Goal: Task Accomplishment & Management: Complete application form

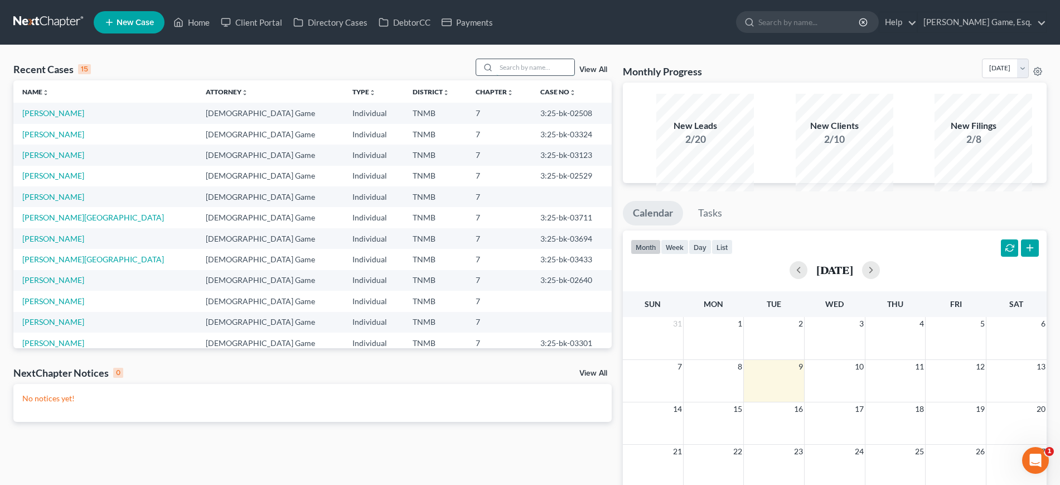
click at [530, 75] on input "search" at bounding box center [535, 67] width 78 height 16
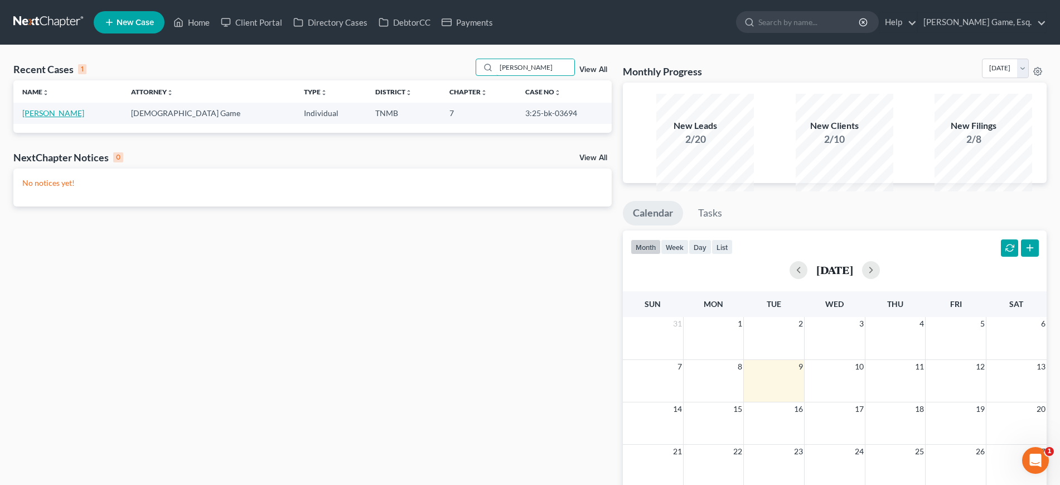
type input "[PERSON_NAME]"
click at [70, 118] on link "[PERSON_NAME]" at bounding box center [53, 112] width 62 height 9
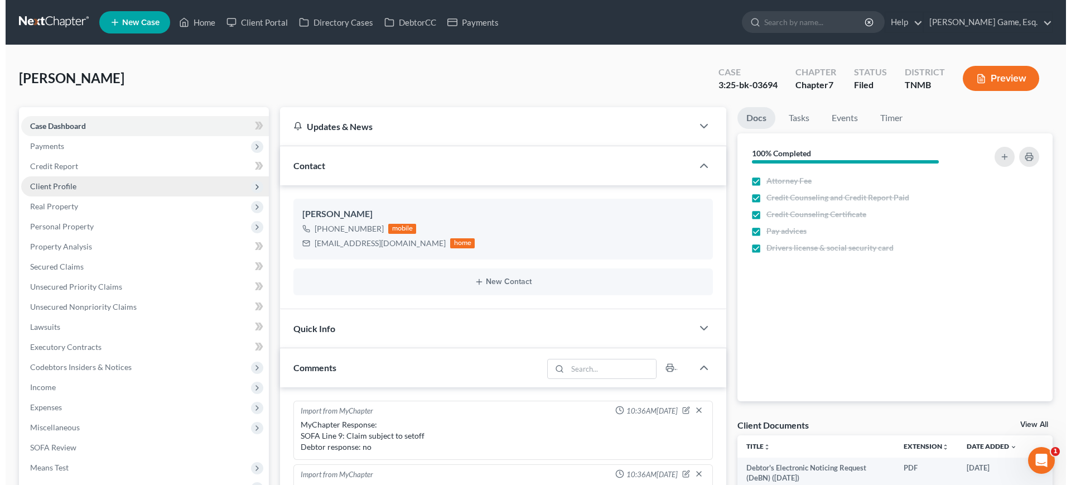
scroll to position [241, 0]
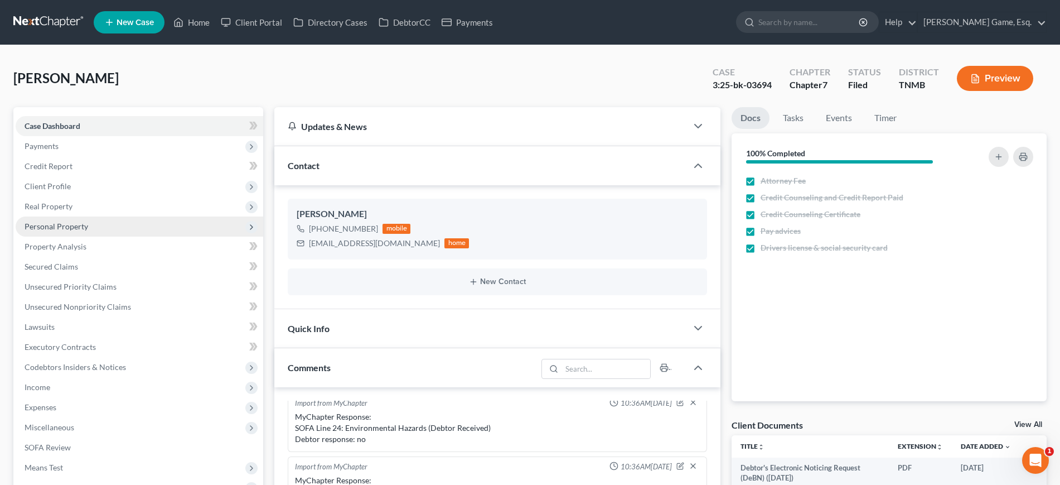
click at [88, 231] on span "Personal Property" at bounding box center [57, 225] width 64 height 9
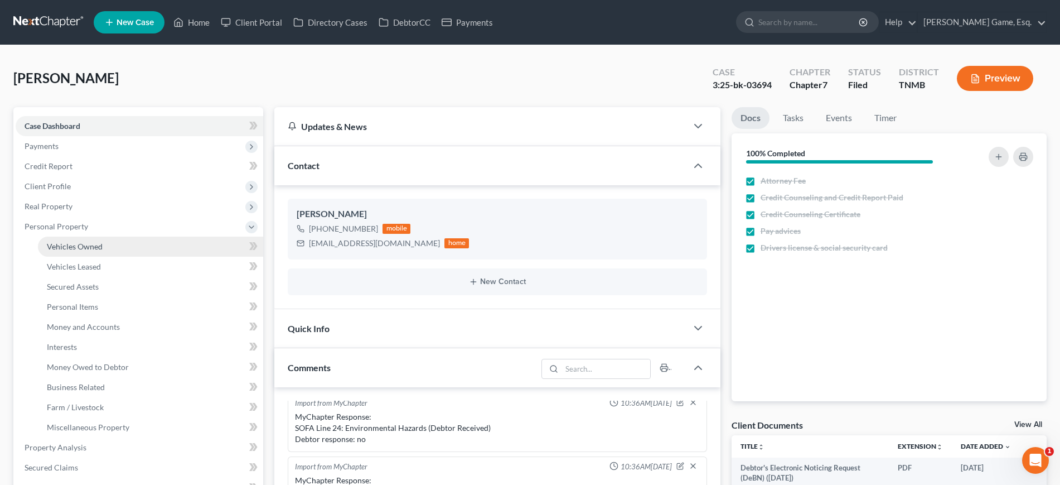
click at [114, 257] on link "Vehicles Owned" at bounding box center [150, 246] width 225 height 20
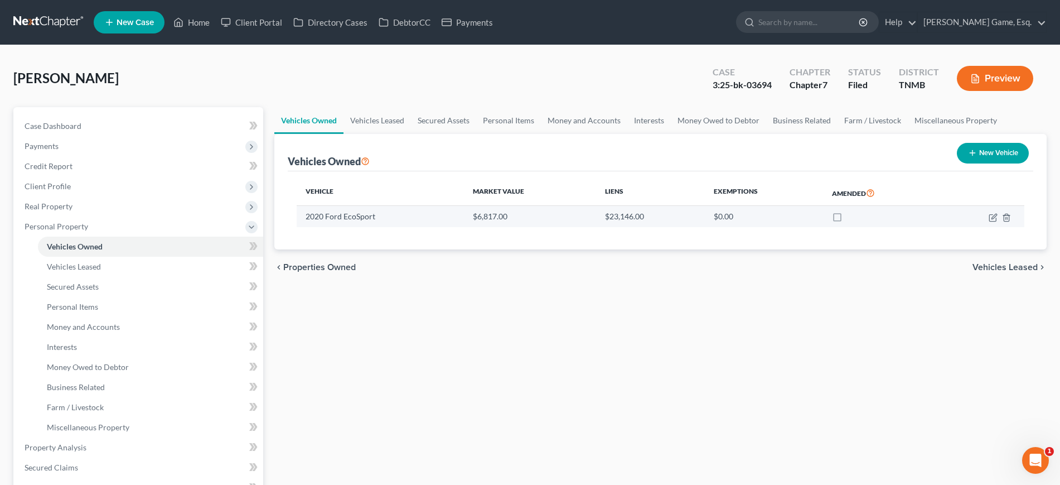
click at [975, 227] on td at bounding box center [981, 216] width 85 height 21
click at [989, 221] on icon "button" at bounding box center [992, 217] width 7 height 7
select select "0"
select select "6"
select select "4"
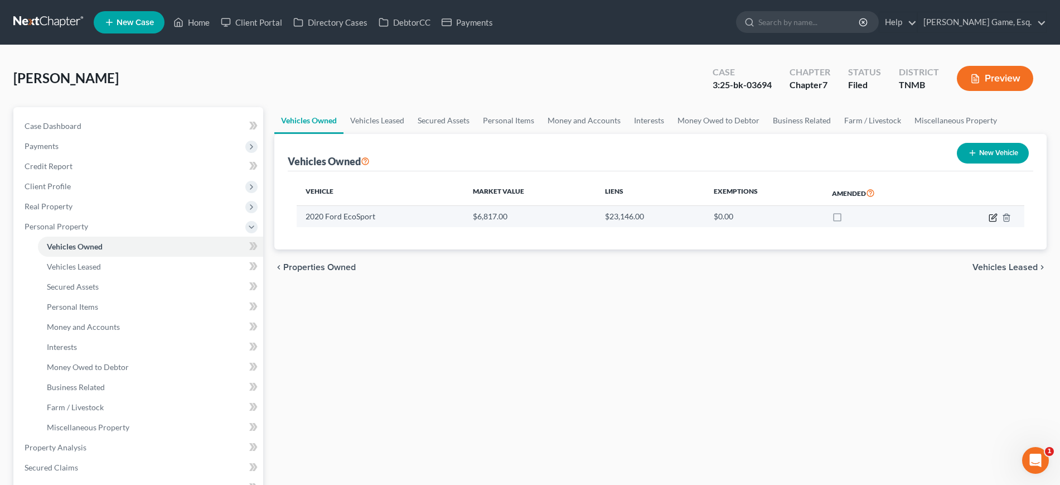
select select "0"
select select "3"
select select "0"
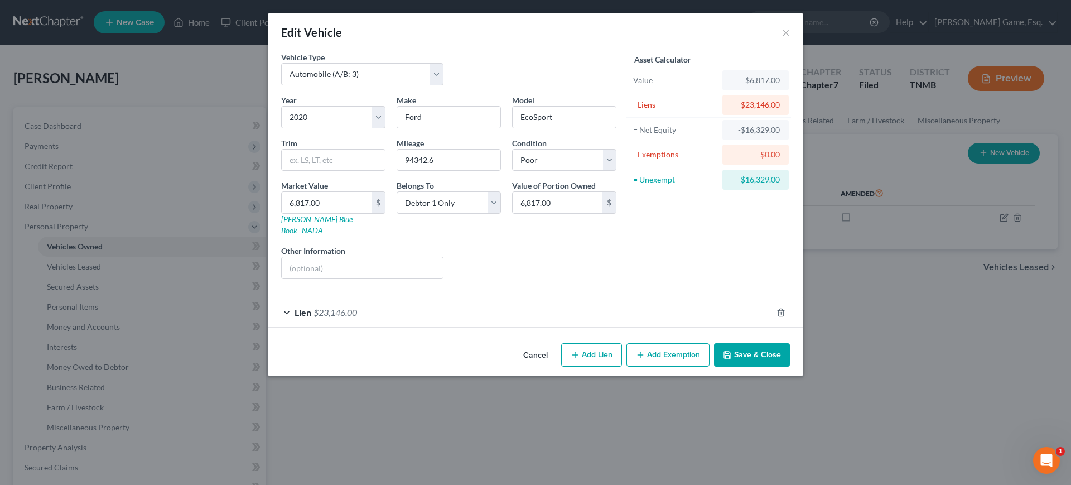
click at [461, 338] on div "Vehicle Type Select Automobile (A/B: 3) Truck (A/B: 3) Trailer (A/B: 4) Watercr…" at bounding box center [535, 194] width 535 height 287
click at [511, 327] on div "Lien $23,146.00" at bounding box center [520, 312] width 504 height 30
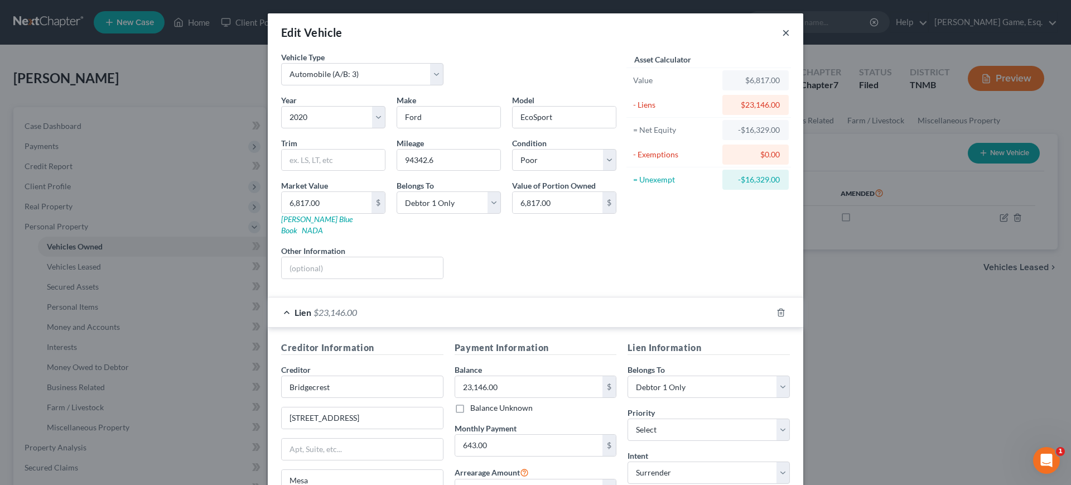
click at [790, 39] on button "×" at bounding box center [786, 32] width 8 height 13
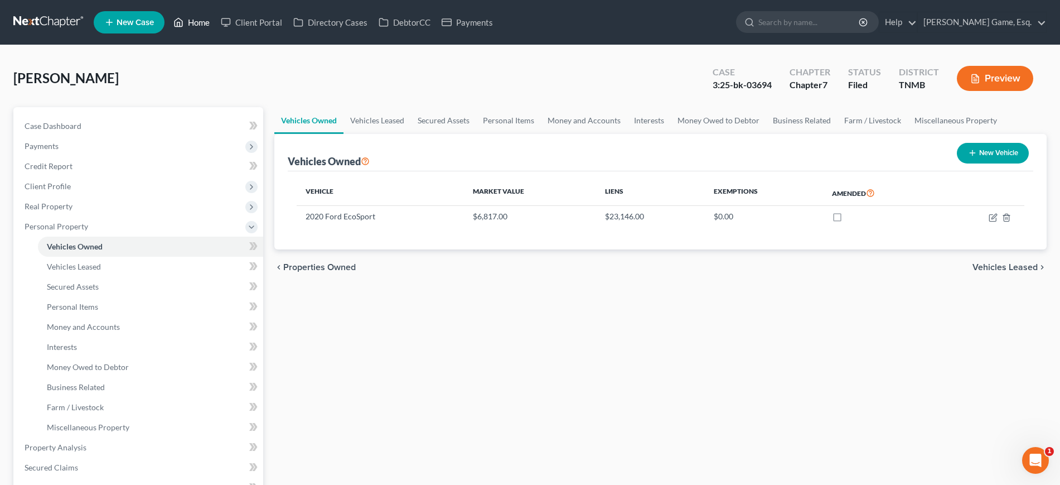
click at [215, 32] on link "Home" at bounding box center [191, 22] width 47 height 20
